Goal: Information Seeking & Learning: Compare options

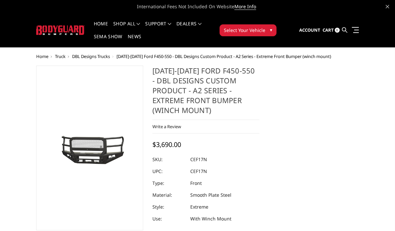
click at [231, 34] on button "Select Your Vehicle ▾" at bounding box center [247, 30] width 57 height 12
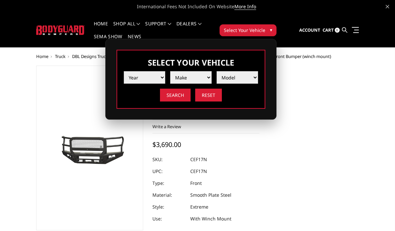
click at [137, 79] on select "Year 2025 2024 2023 2022 2021 2020 2019 2018 2017 2016 2015 2014 2013 2012 2011…" at bounding box center [144, 77] width 41 height 13
select select "yr_2011"
click at [124, 71] on select "Year 2025 2024 2023 2022 2021 2020 2019 2018 2017 2016 2015 2014 2013 2012 2011…" at bounding box center [144, 77] width 41 height 13
click at [179, 76] on select "Make Chevrolet Ford GMC Ram Toyota" at bounding box center [190, 77] width 41 height 13
select select "mk_ford"
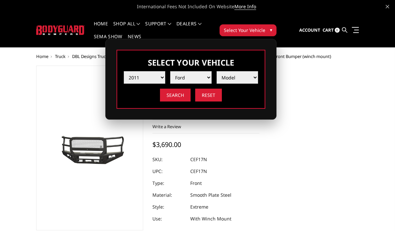
click at [170, 71] on select "Make Chevrolet Ford GMC Ram Toyota" at bounding box center [190, 77] width 41 height 13
click at [221, 78] on select "Model F250 / F350 F450 F550" at bounding box center [237, 77] width 41 height 13
select select "md_f450"
click at [217, 71] on select "Model F250 / F350 F450 F550" at bounding box center [237, 77] width 41 height 13
click at [175, 98] on input "Search" at bounding box center [175, 95] width 31 height 13
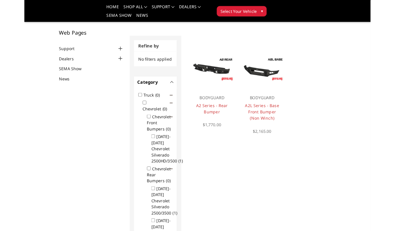
scroll to position [36, 0]
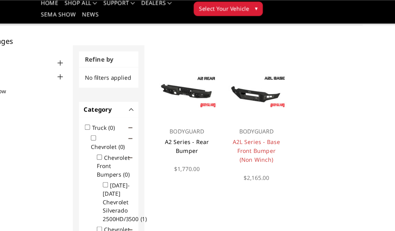
click at [212, 123] on link "A2 Series - Rear Bumper" at bounding box center [214, 125] width 36 height 13
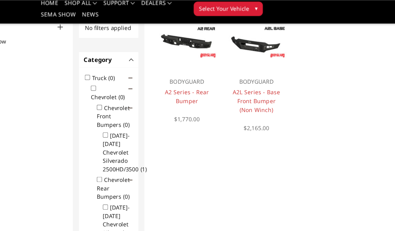
scroll to position [79, 0]
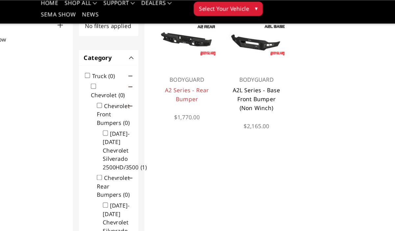
click at [265, 82] on link "A2L Series - Base Front Bumper (Non Winch)" at bounding box center [271, 87] width 39 height 21
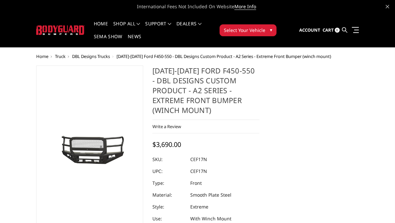
click at [197, 91] on h1 "2017-2022 Ford F450-550 - DBL Designs Custom Product - A2 Series - Extreme Fron…" at bounding box center [205, 92] width 107 height 54
